Goal: Information Seeking & Learning: Learn about a topic

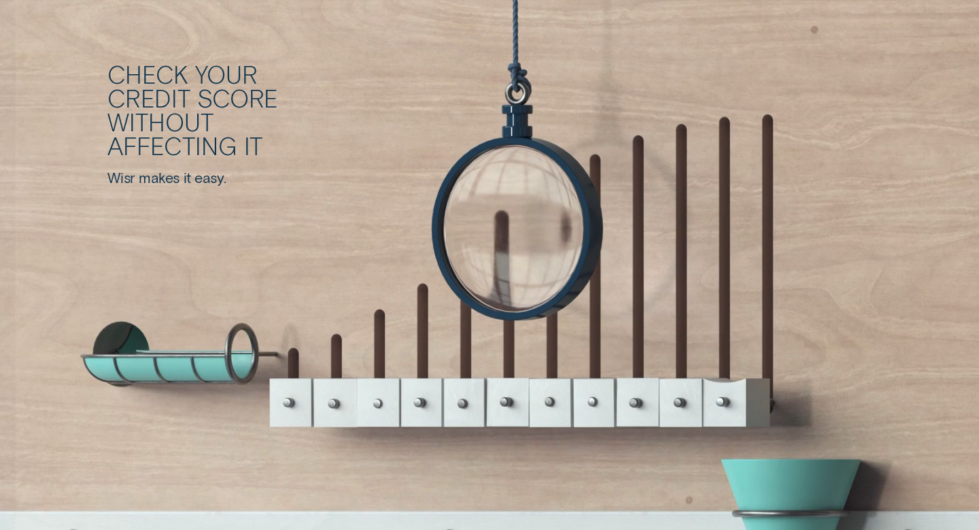
scroll to position [1882, 0]
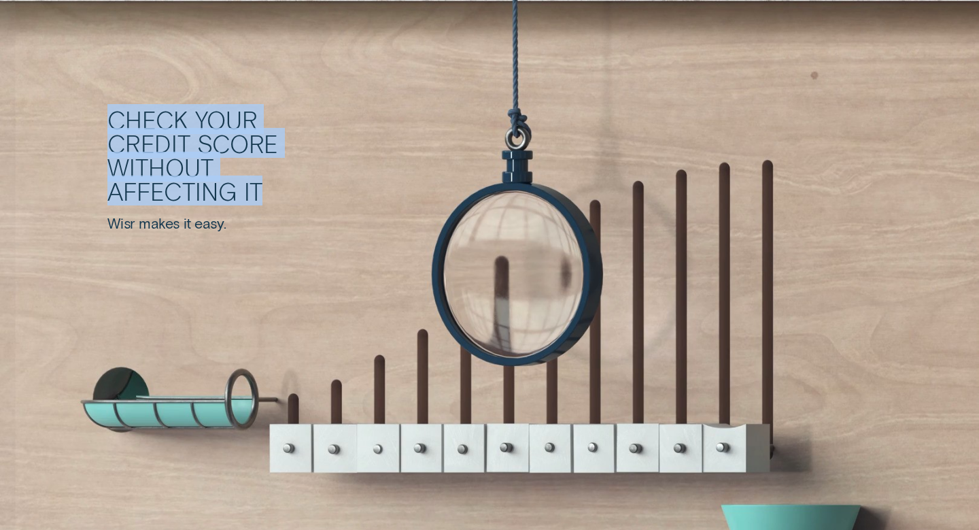
drag, startPoint x: 103, startPoint y: 122, endPoint x: 269, endPoint y: 188, distance: 178.8
click at [271, 188] on div "Check your credit score without affecting it Wisr makes it easy. Go to credit s…" at bounding box center [489, 278] width 979 height 653
click at [269, 188] on div "Check your credit score without affecting it" at bounding box center [256, 154] width 299 height 95
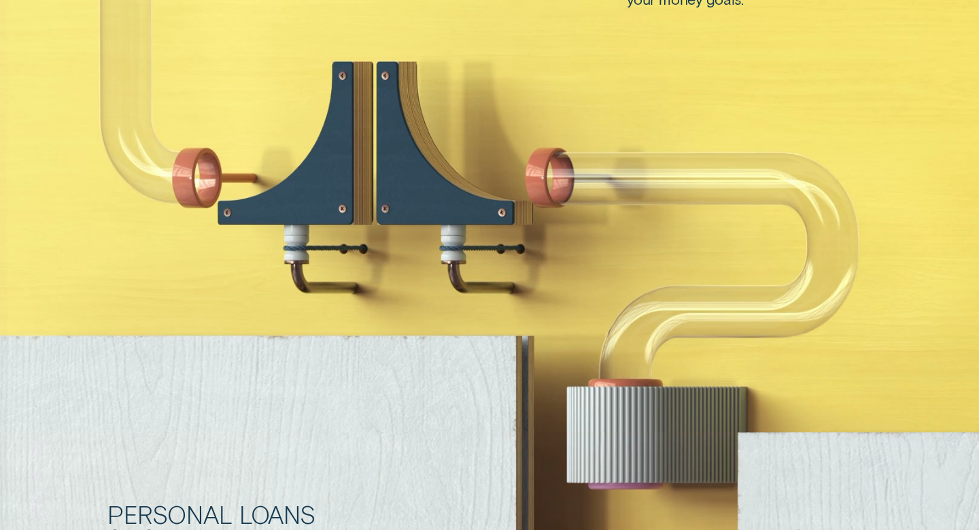
scroll to position [0, 0]
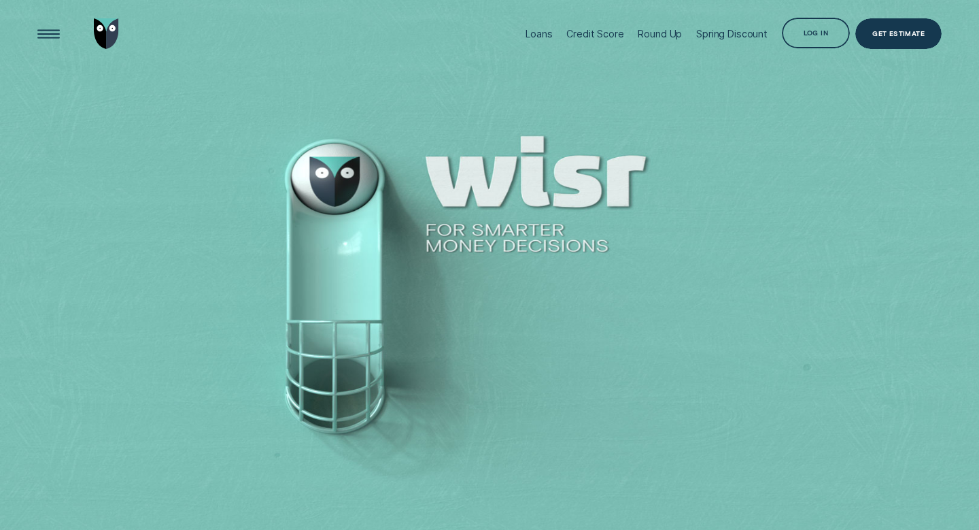
click at [809, 35] on div "Log in" at bounding box center [816, 34] width 24 height 6
click at [901, 35] on div "Get Estimate" at bounding box center [898, 35] width 52 height 6
click at [51, 35] on div "Open Menu" at bounding box center [49, 34] width 44 height 44
click at [825, 37] on div "Log in" at bounding box center [816, 34] width 24 height 6
click at [800, 34] on div "Log in" at bounding box center [816, 33] width 68 height 31
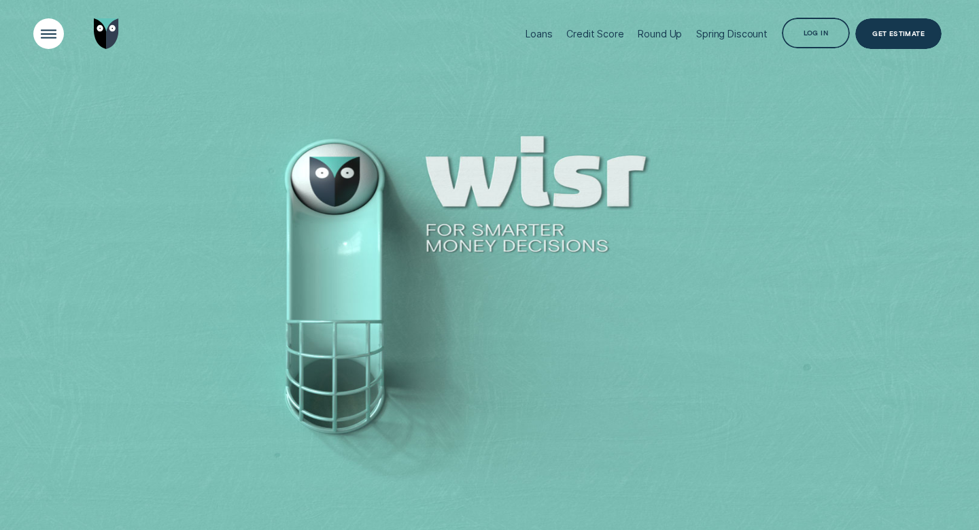
click at [44, 29] on div "Open Menu" at bounding box center [49, 34] width 44 height 44
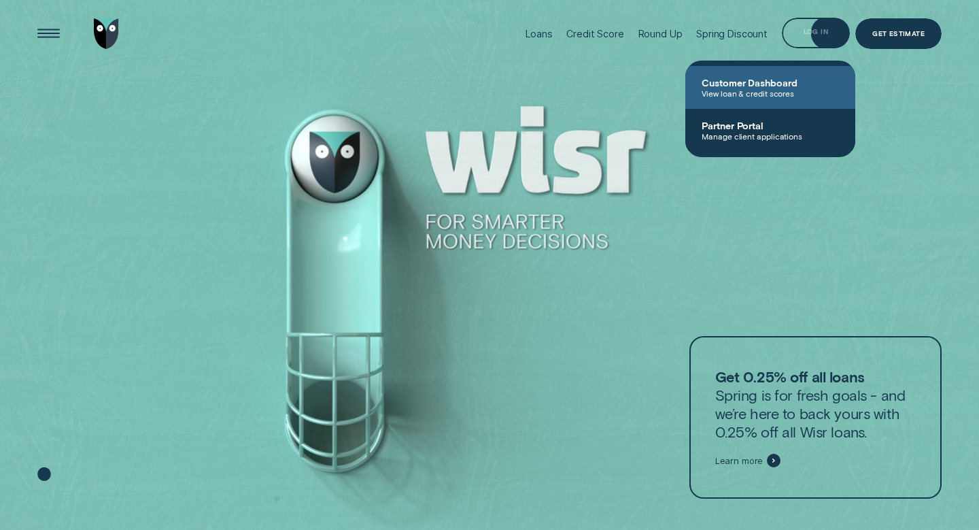
click at [768, 94] on span "View loan & credit scores" at bounding box center [770, 93] width 137 height 10
